Goal: Task Accomplishment & Management: Manage account settings

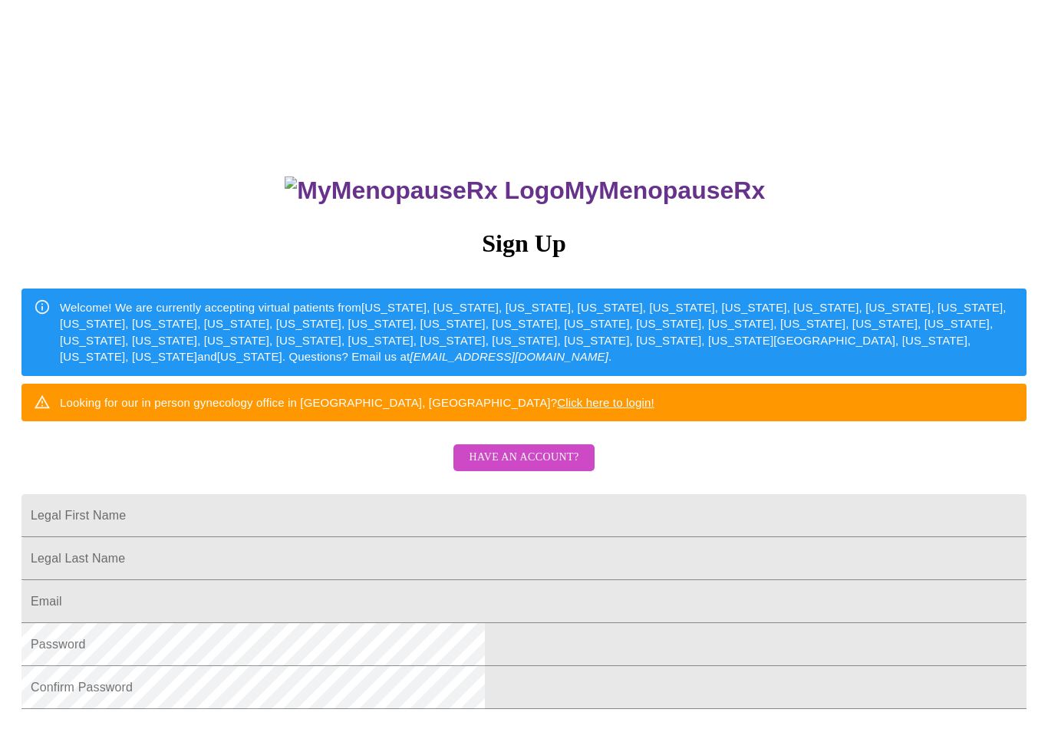
click at [401, 537] on input "Legal First Name" at bounding box center [523, 515] width 1005 height 43
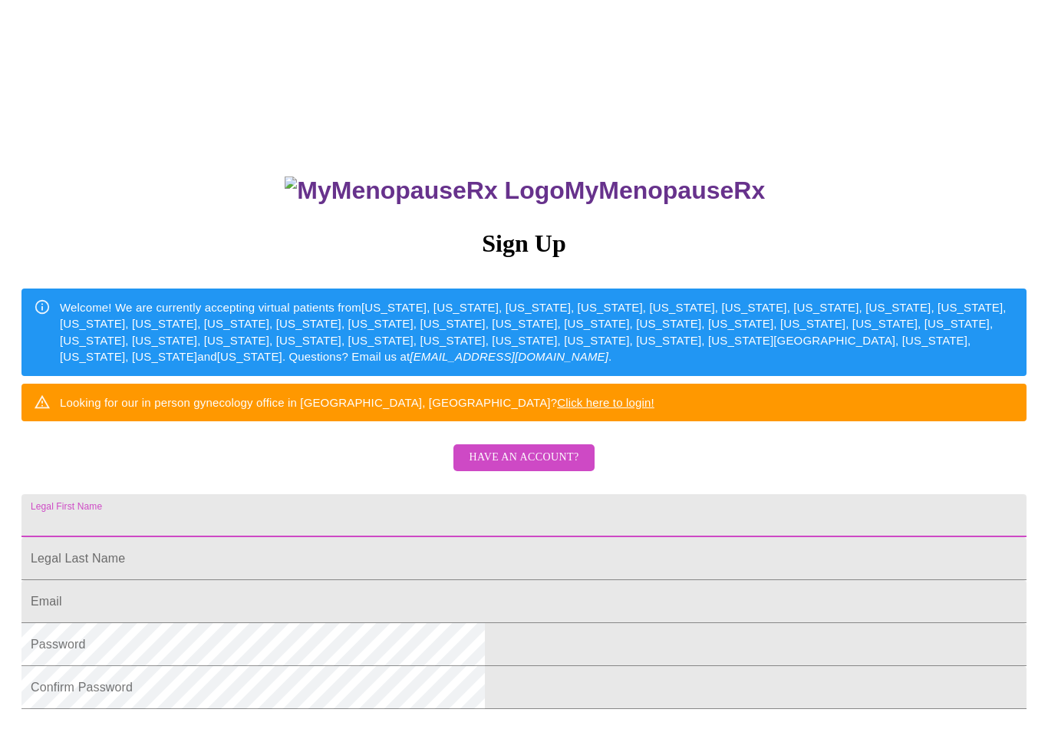
scroll to position [3, 0]
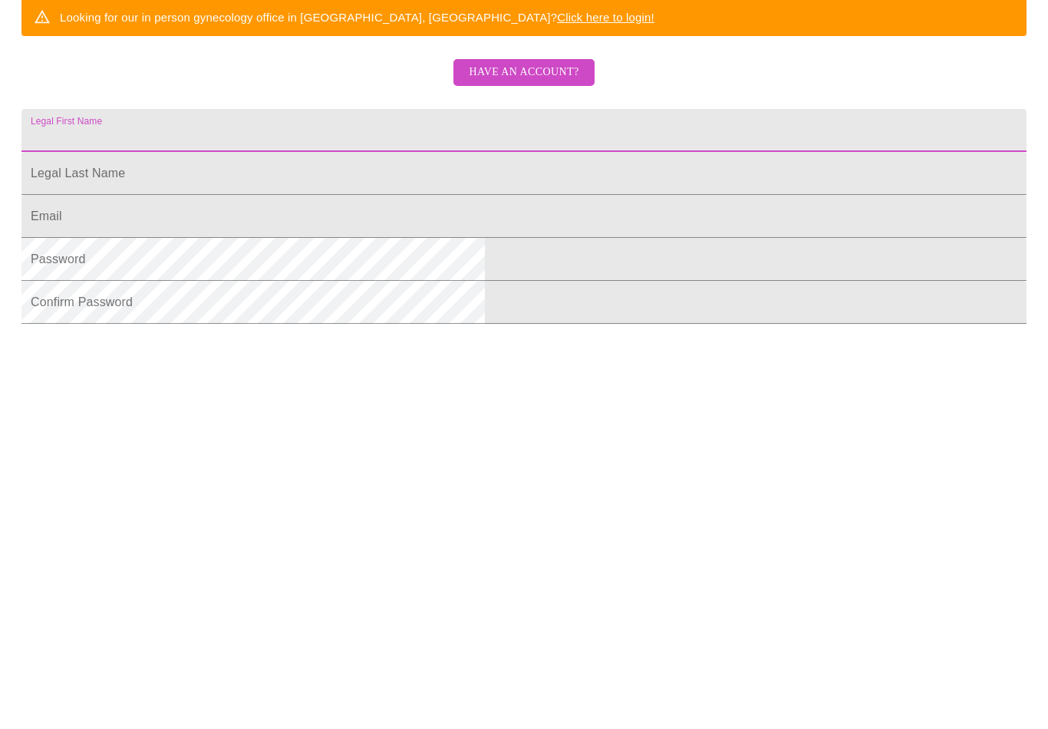
type input "Valerie"
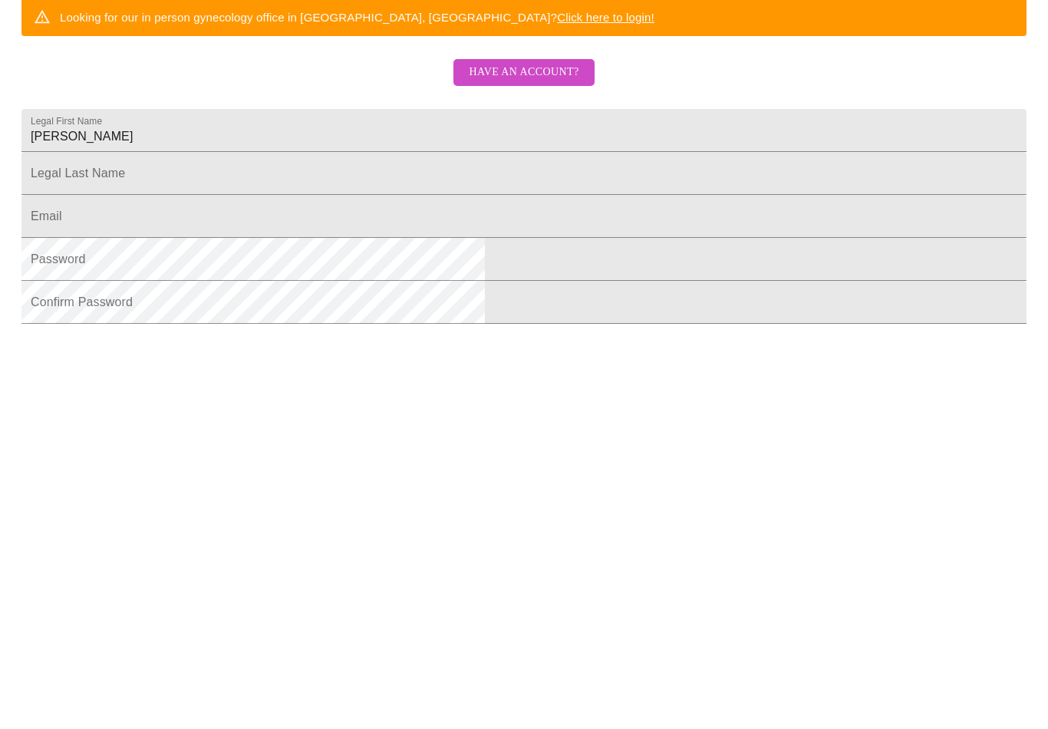
scroll to position [262, 0]
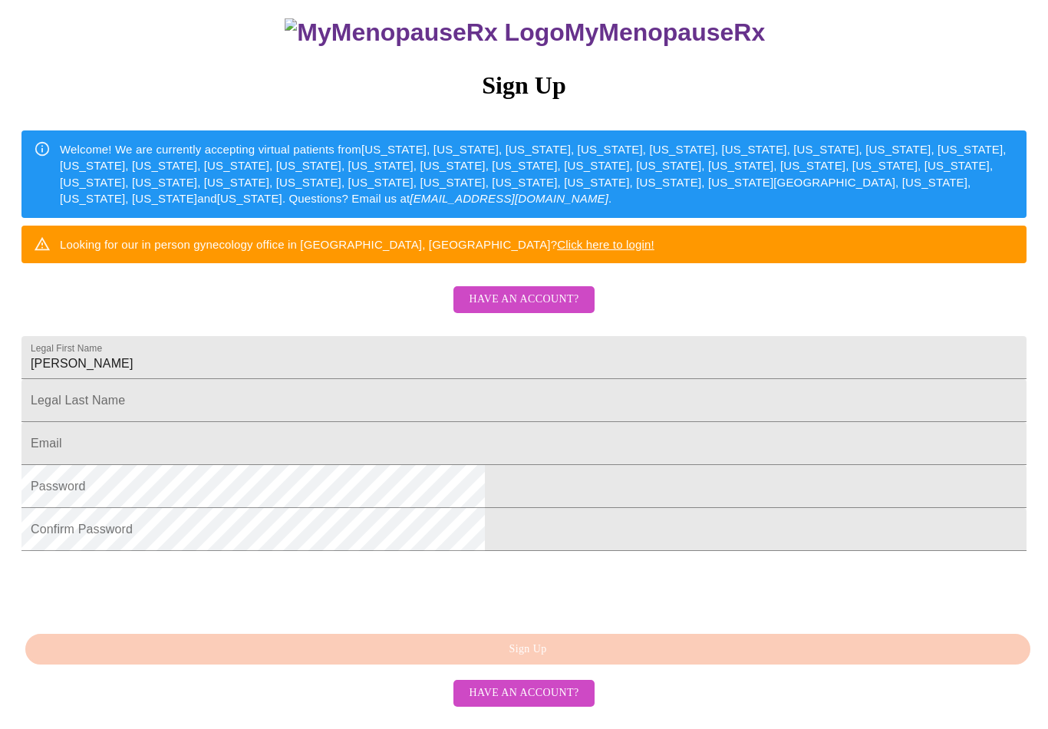
click at [398, 379] on input "Legal First Name" at bounding box center [523, 400] width 1005 height 43
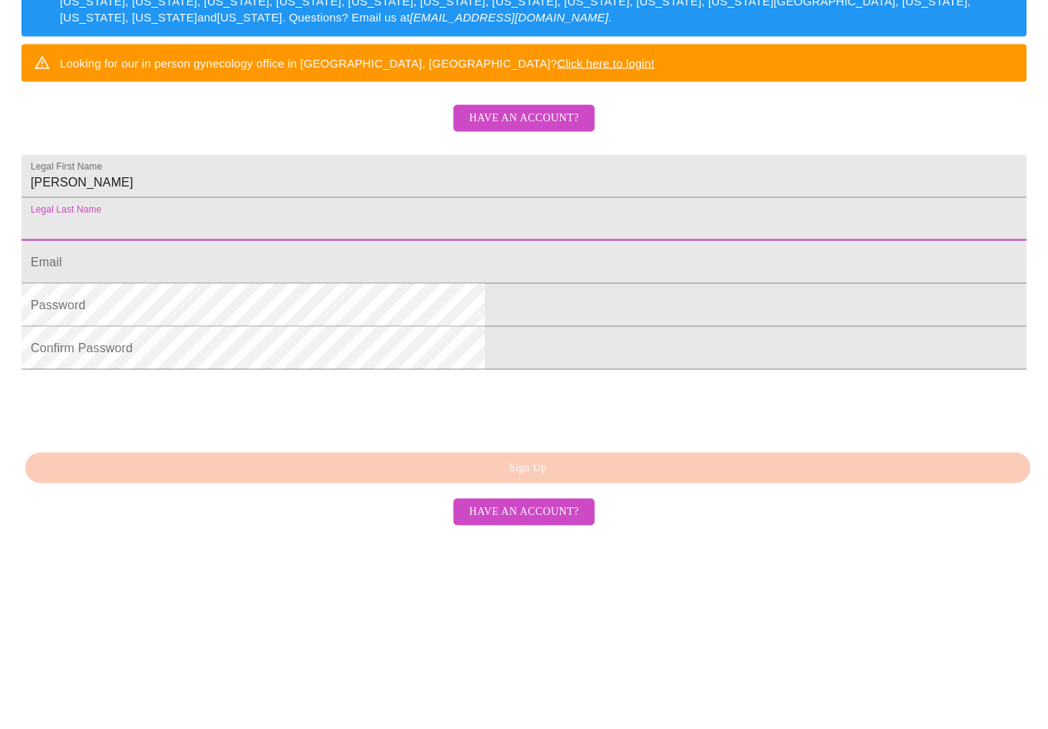
type input "Clark"
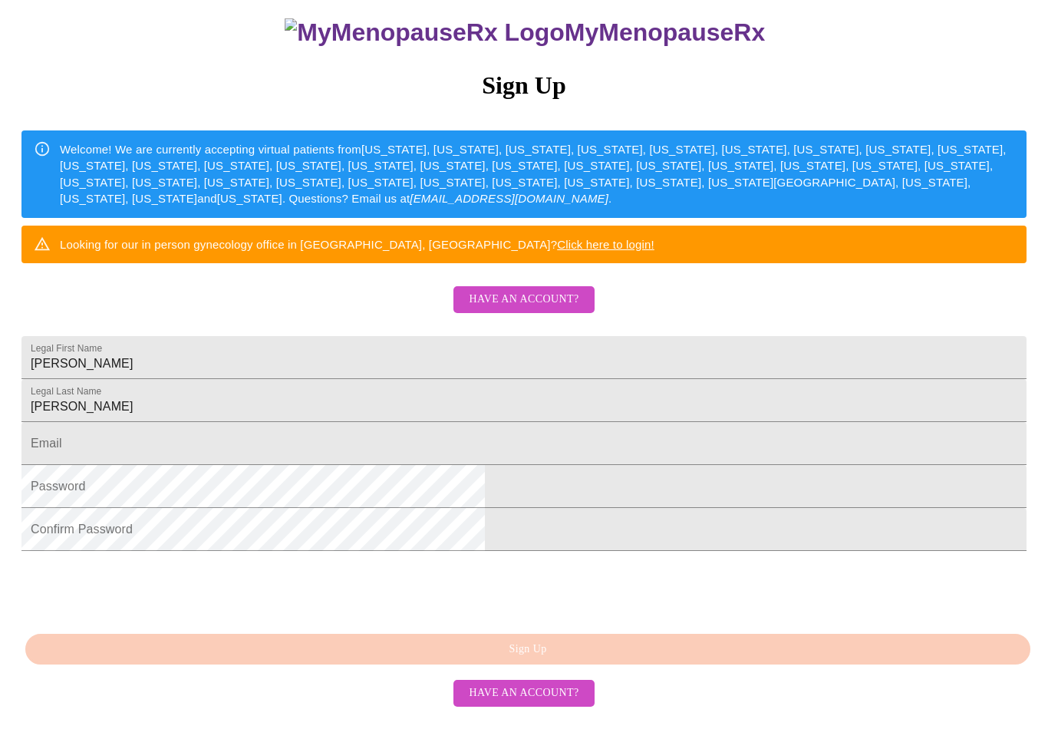
click at [370, 422] on input "Legal First Name" at bounding box center [523, 443] width 1005 height 43
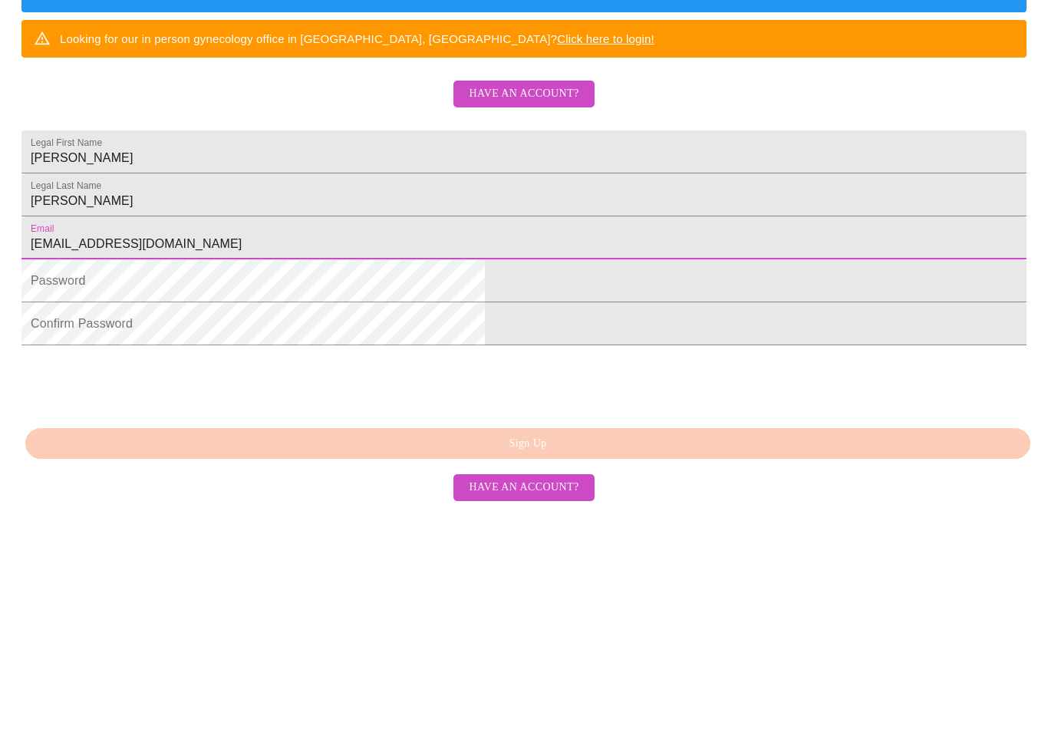
type input "Valeriejeanneclark@gmail.com"
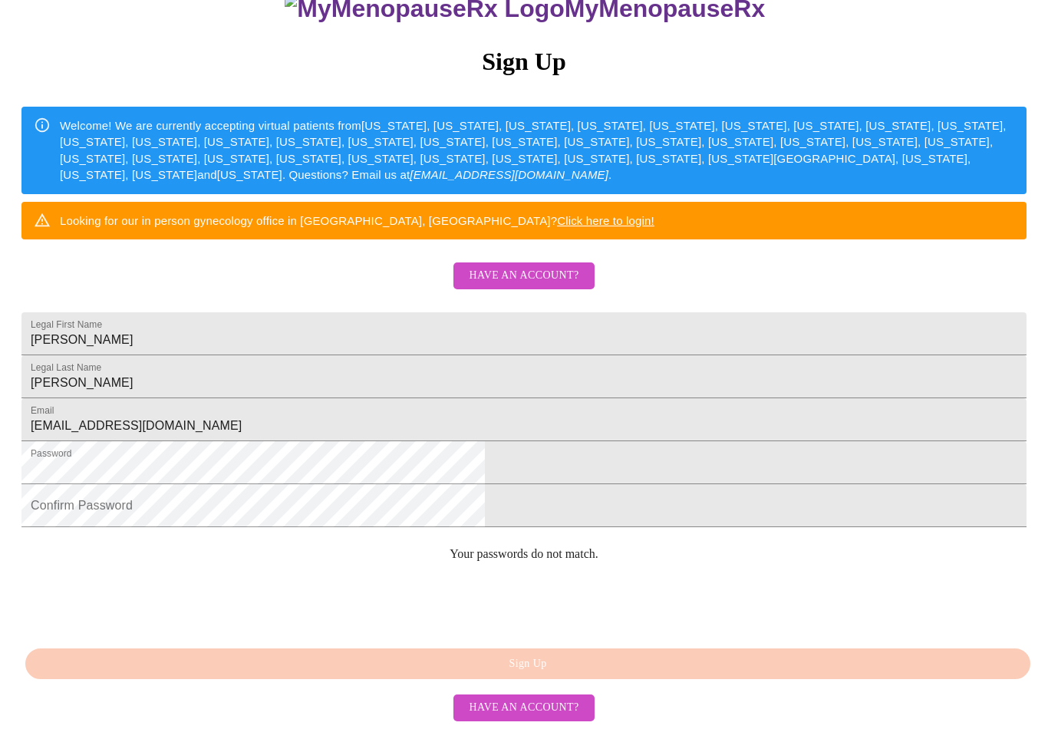
click at [533, 266] on span "Have an account?" at bounding box center [524, 275] width 110 height 19
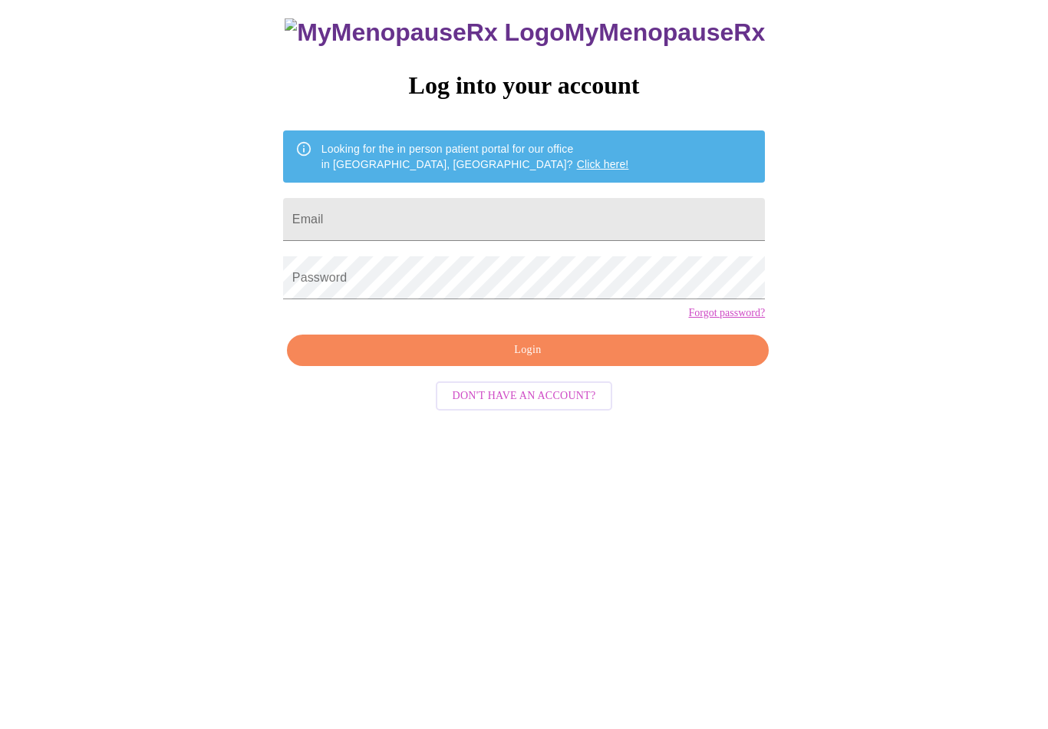
scroll to position [39, 0]
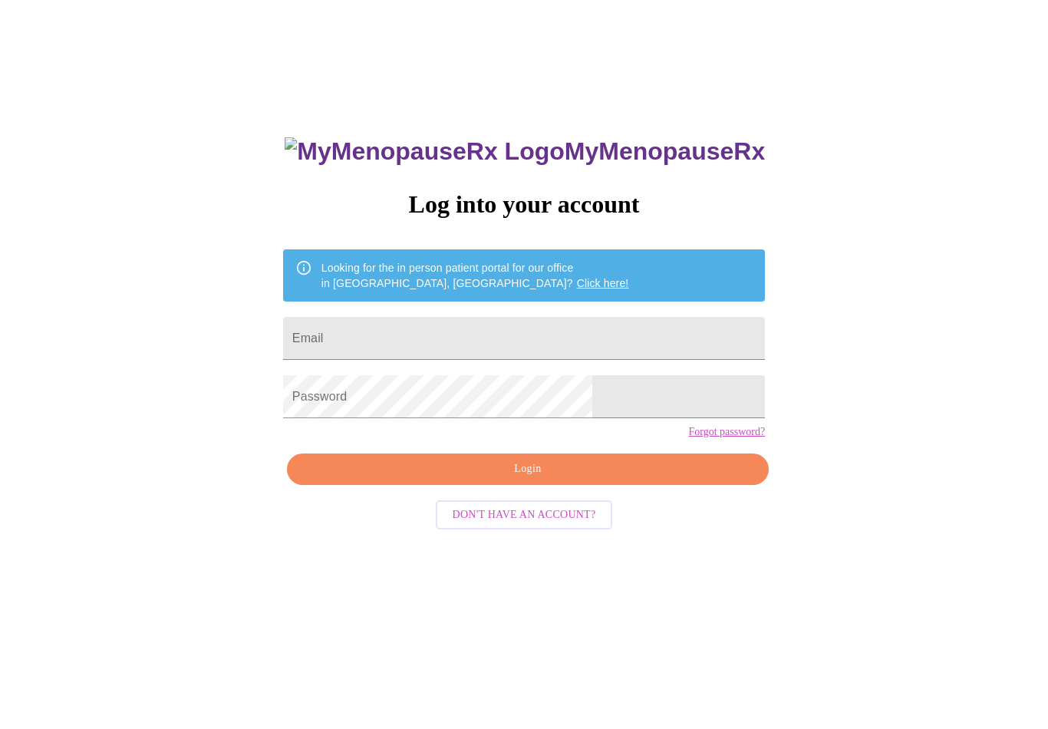
click at [480, 332] on input "Email" at bounding box center [524, 338] width 482 height 43
type input "valeriejeanneclark@gmail.com"
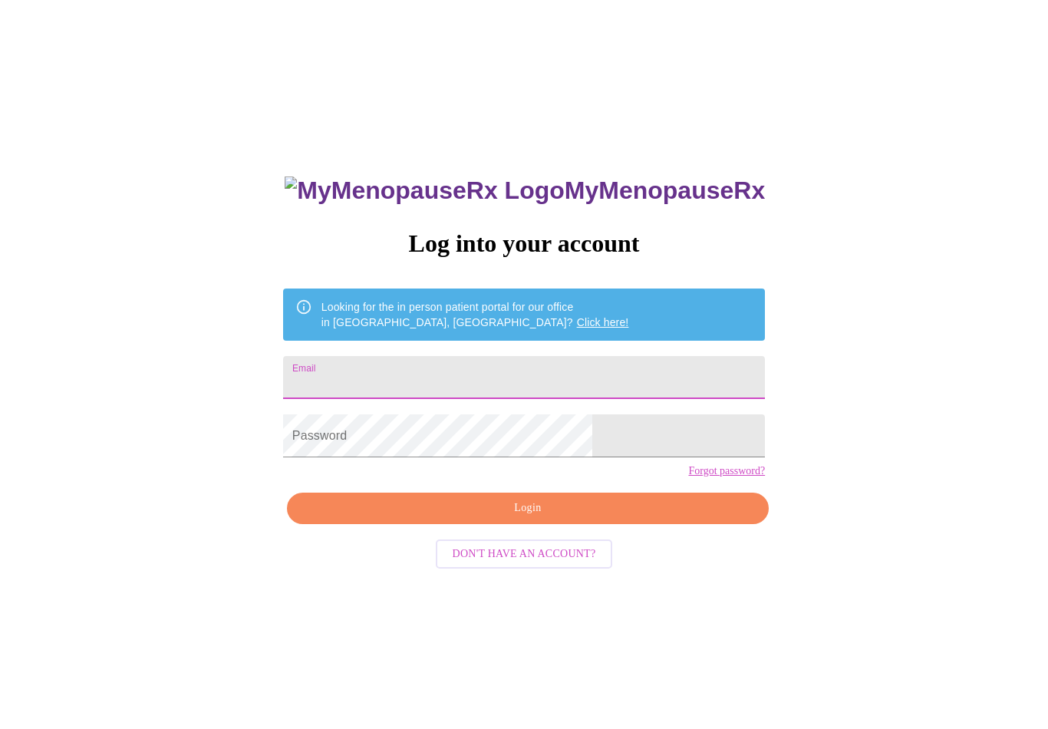
type input "valeriejeanneclark@gmail.com"
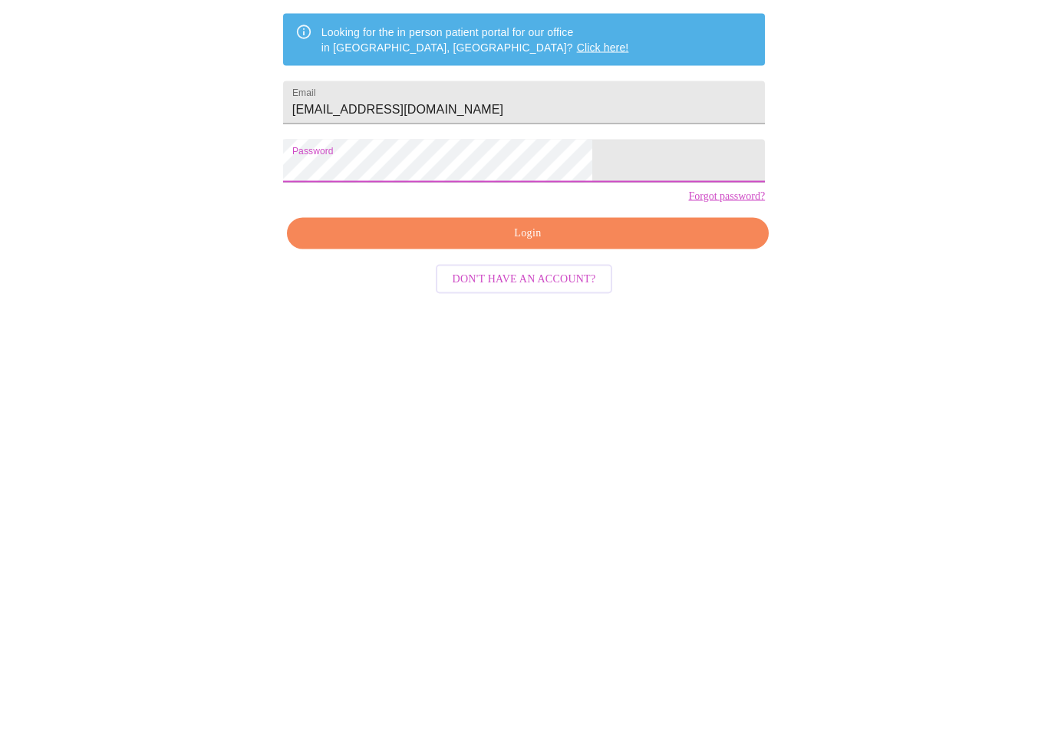
scroll to position [39, 0]
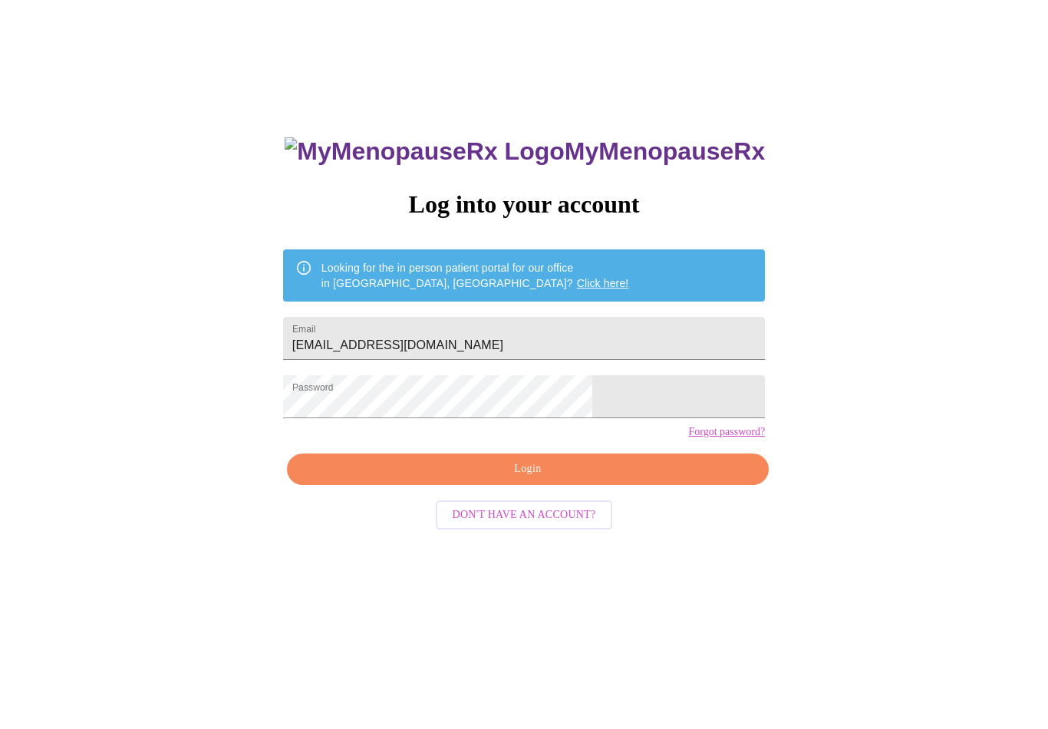
click at [602, 479] on span "Login" at bounding box center [528, 469] width 447 height 19
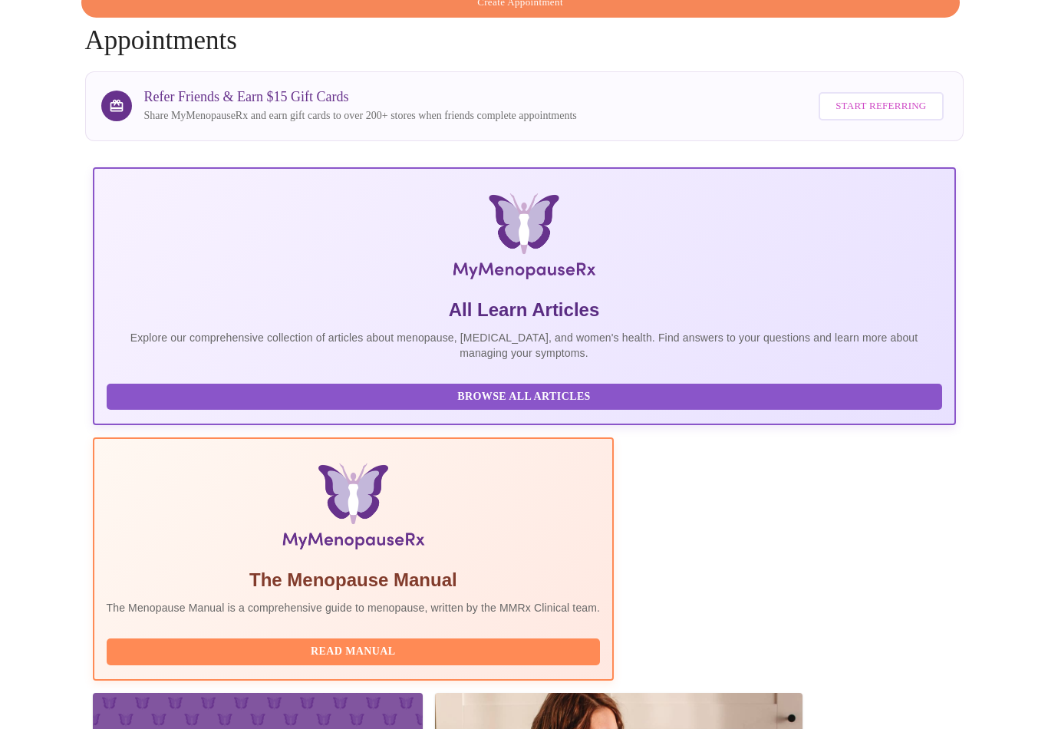
scroll to position [123, 0]
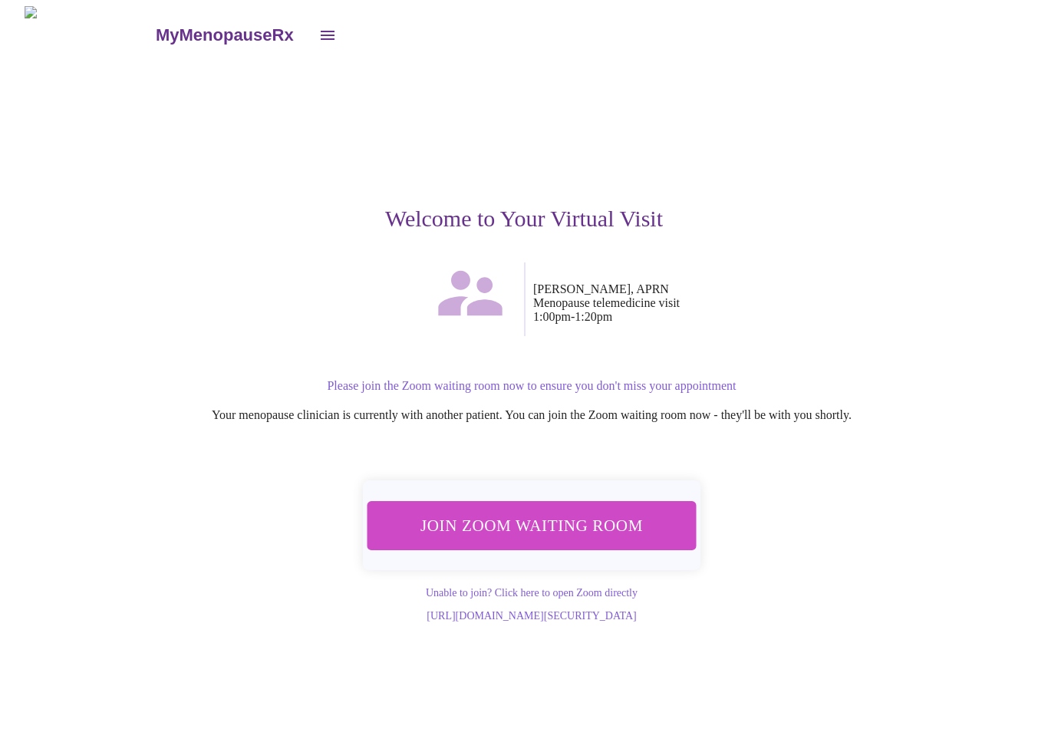
click at [553, 512] on span "Join Zoom Waiting Room" at bounding box center [531, 525] width 289 height 28
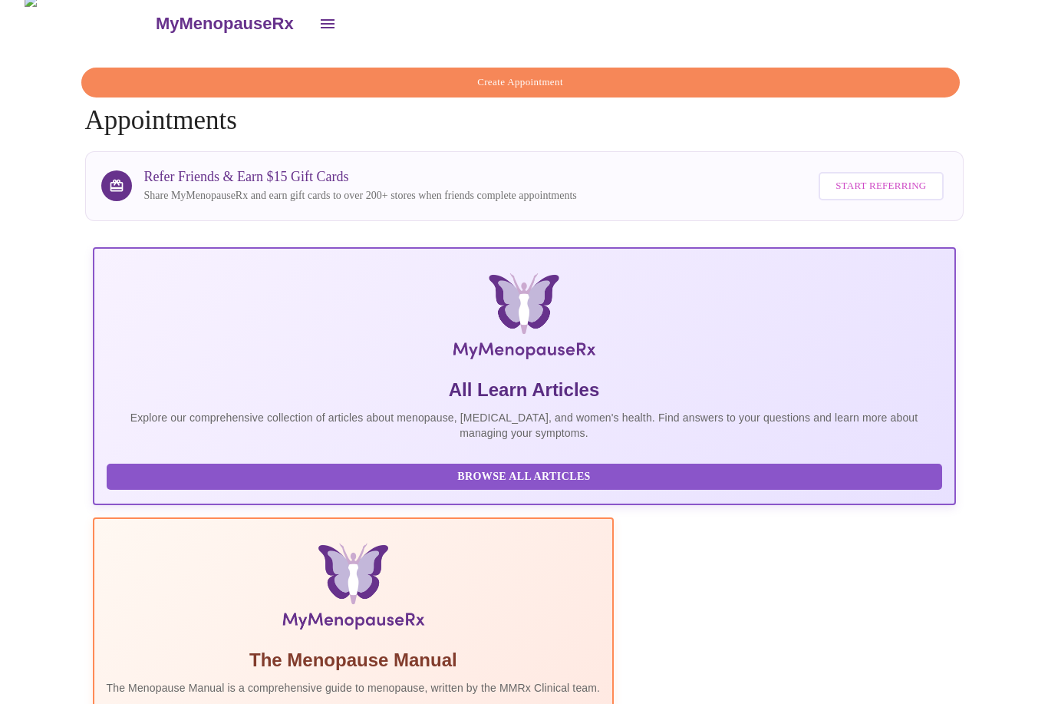
scroll to position [123, 0]
